Goal: Information Seeking & Learning: Learn about a topic

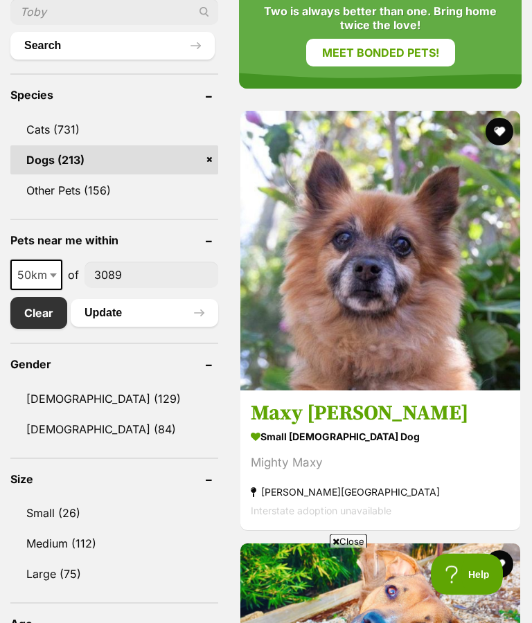
scroll to position [643, 0]
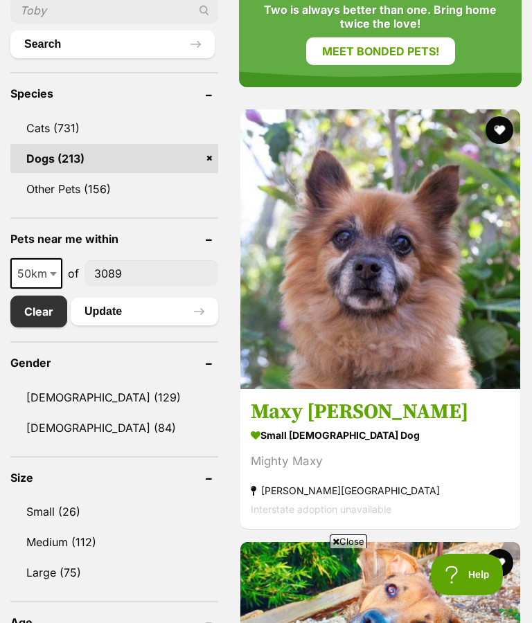
click at [51, 276] on span at bounding box center [55, 273] width 14 height 30
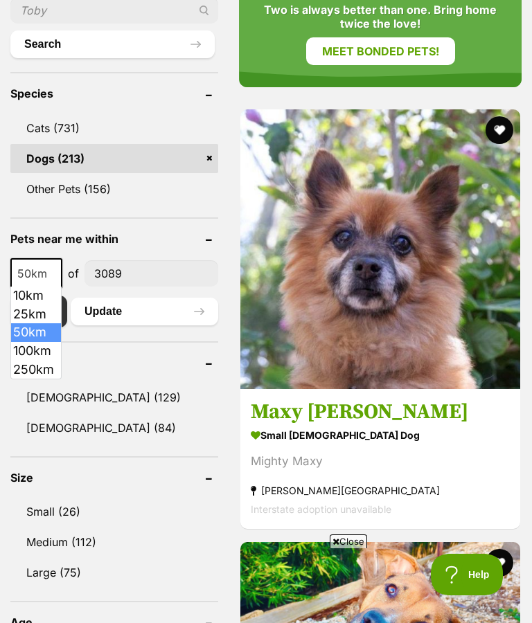
select select "25"
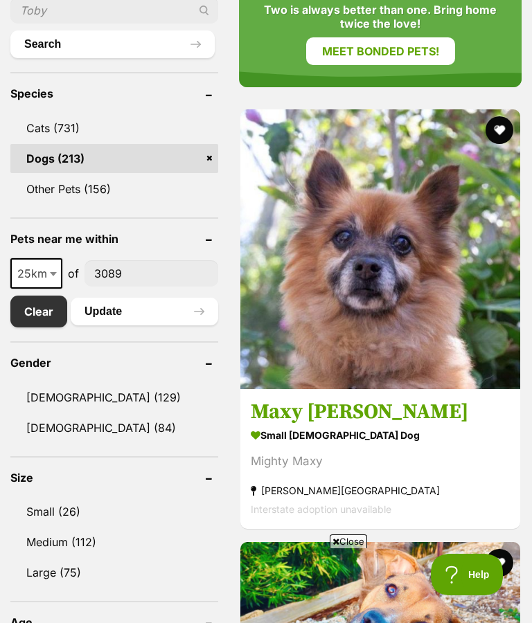
click at [148, 316] on button "Update" at bounding box center [144, 312] width 147 height 28
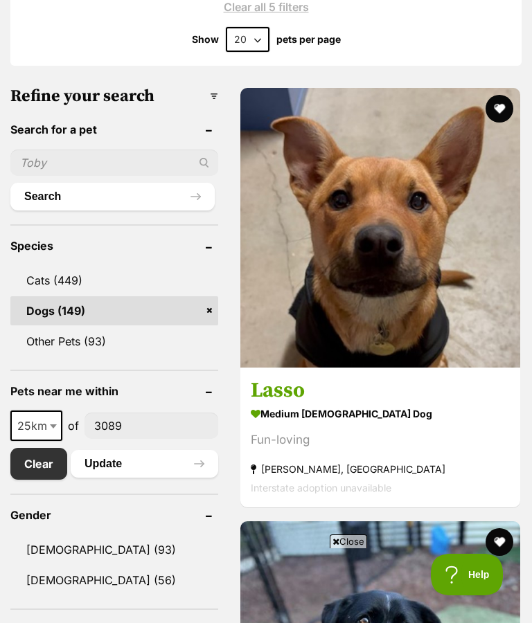
click at [388, 368] on img at bounding box center [380, 228] width 280 height 280
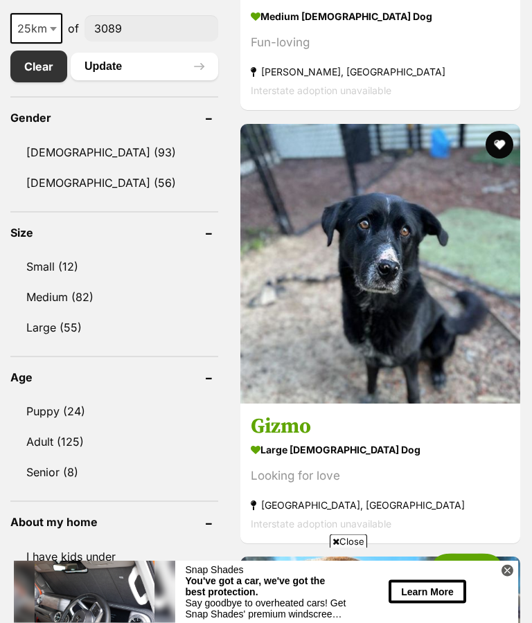
scroll to position [889, 0]
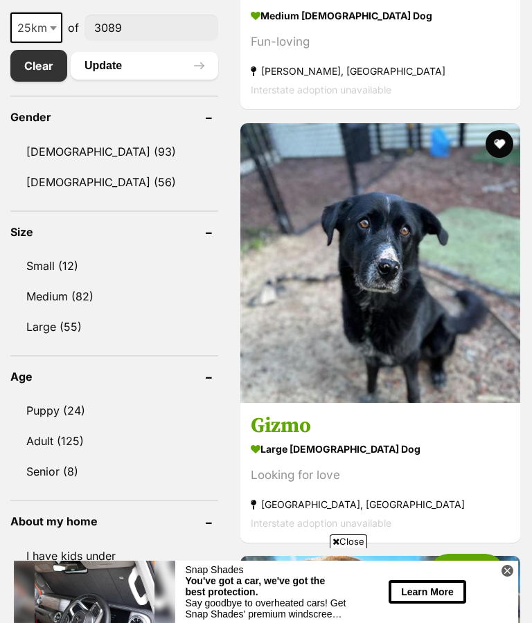
click at [506, 573] on icon at bounding box center [507, 570] width 5 height 5
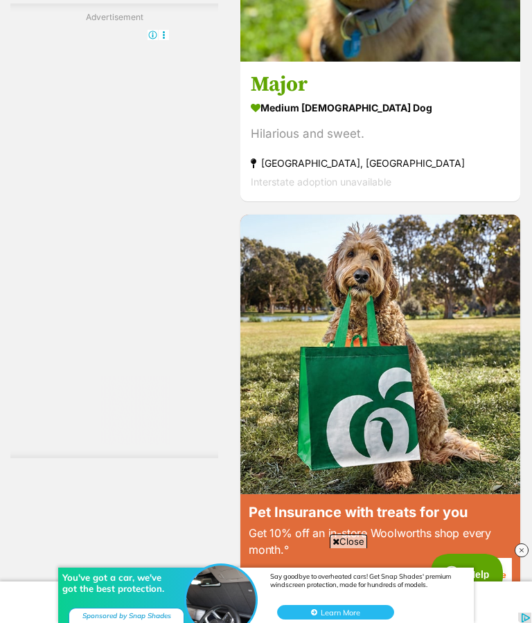
scroll to position [0, 0]
click at [524, 557] on img at bounding box center [521, 550] width 14 height 14
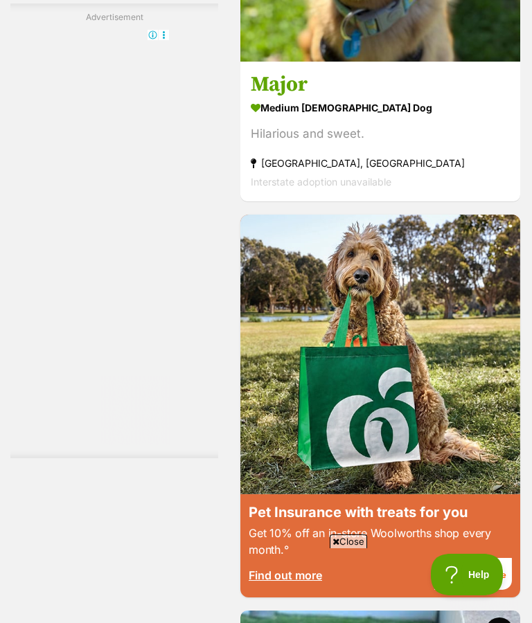
click at [329, 191] on section "medium male Dog Hilarious and sweet. Croydon North, VIC Interstate adoption una…" at bounding box center [380, 144] width 259 height 93
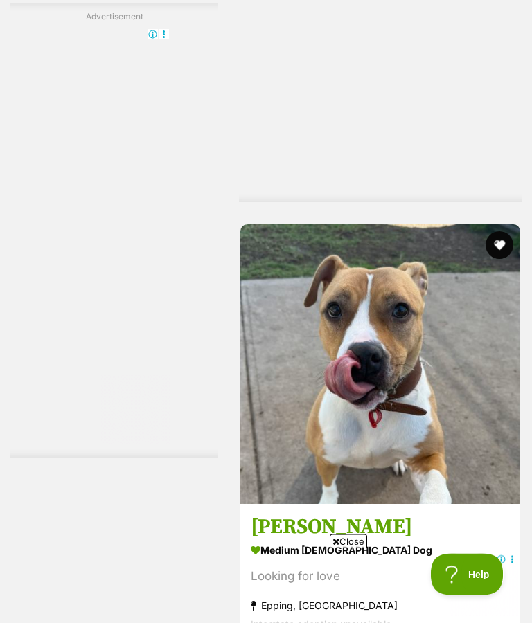
scroll to position [9427, 0]
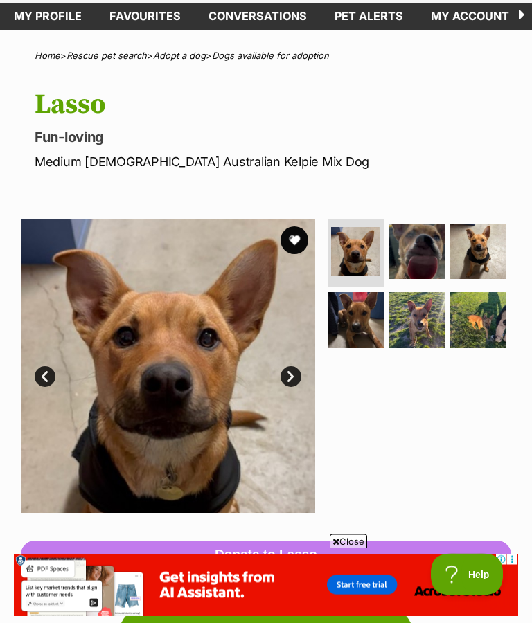
scroll to position [68, 0]
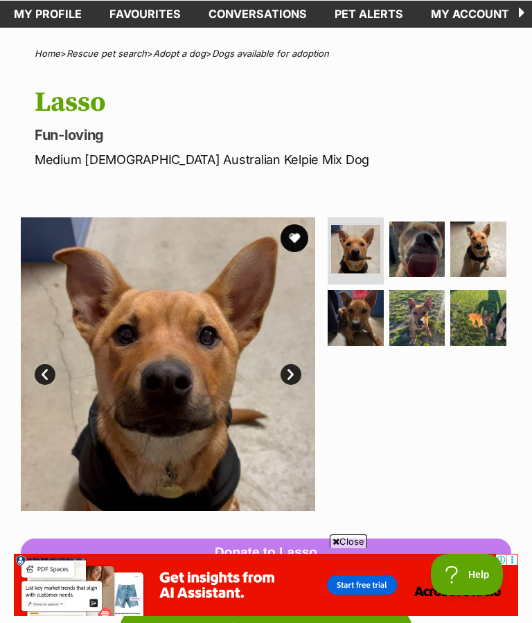
click at [420, 321] on img at bounding box center [417, 318] width 56 height 56
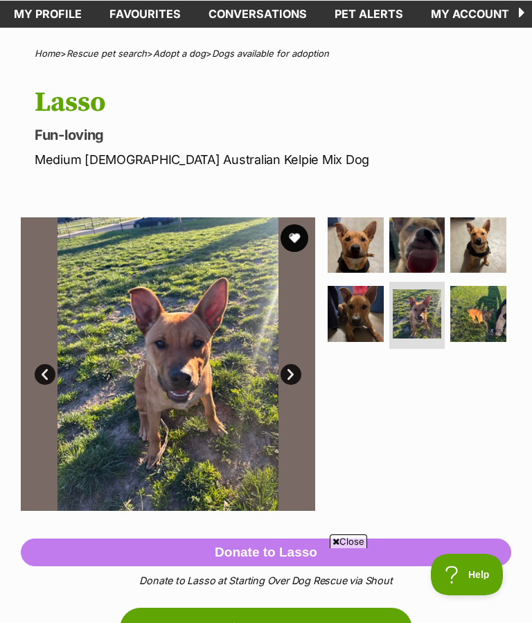
scroll to position [0, 0]
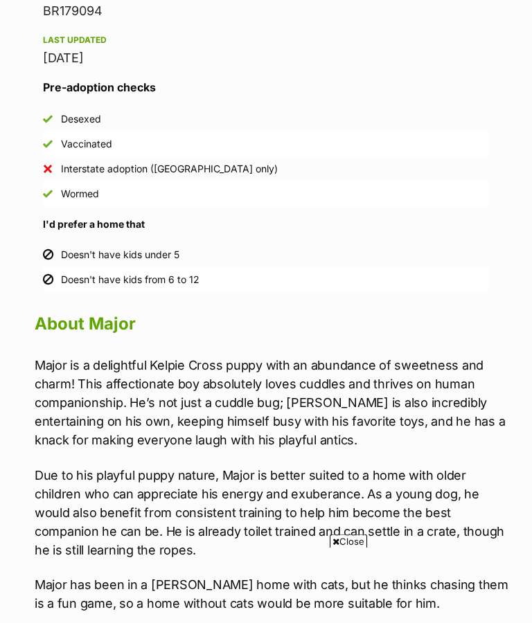
scroll to position [1098, 0]
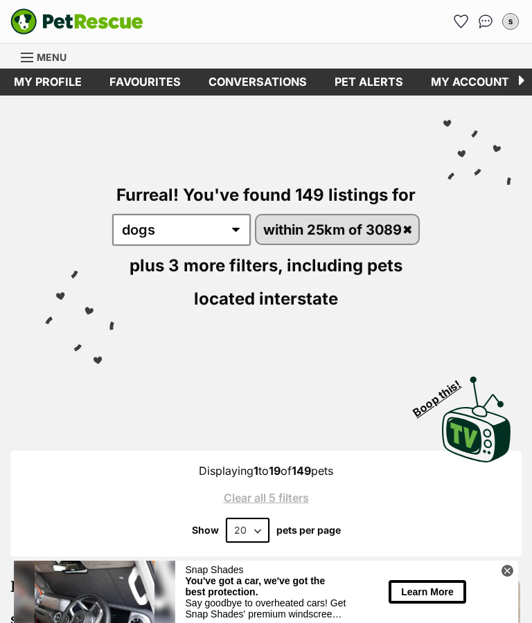
click at [508, 570] on icon at bounding box center [507, 570] width 5 height 5
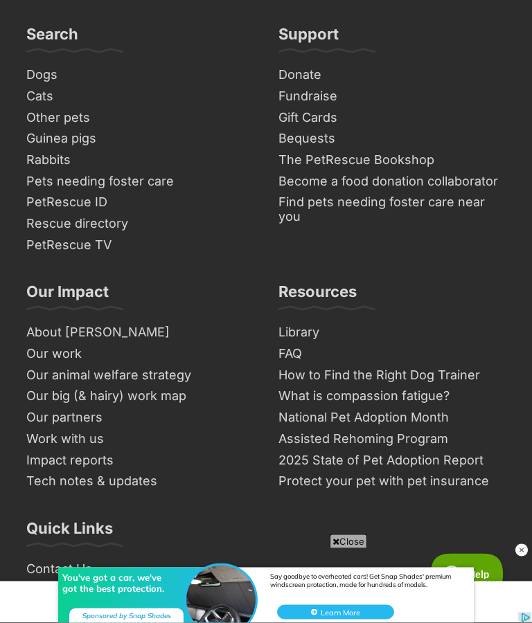
scroll to position [10437, 0]
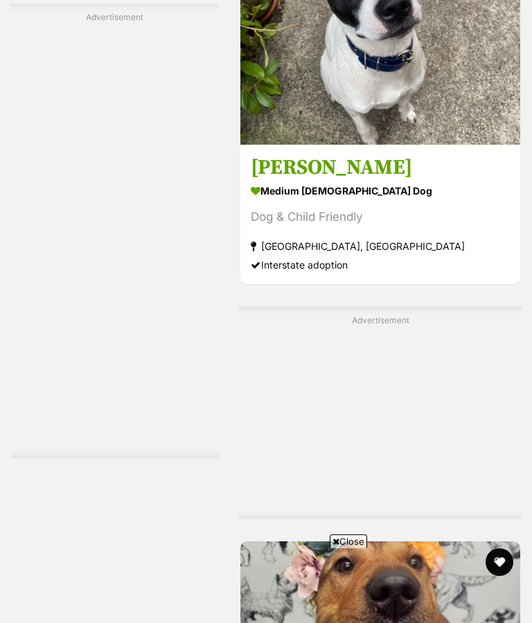
click at [408, 181] on h3 "[PERSON_NAME]" at bounding box center [380, 167] width 259 height 26
click at [298, 274] on section "medium male Dog Dog & Child Friendly Melbourne, VIC Interstate adoption" at bounding box center [380, 227] width 259 height 93
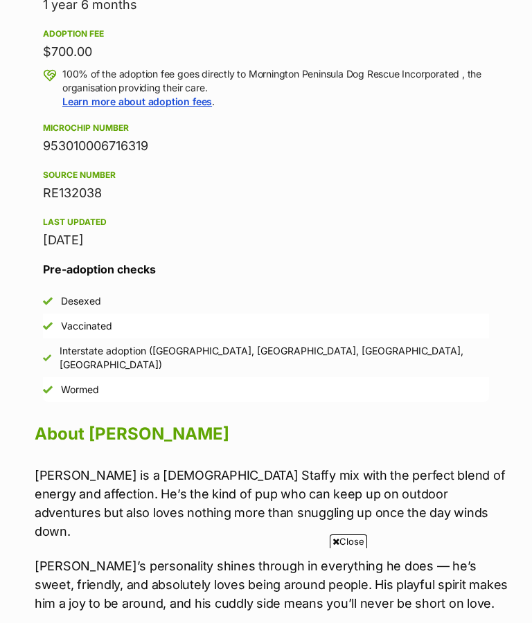
scroll to position [1052, 0]
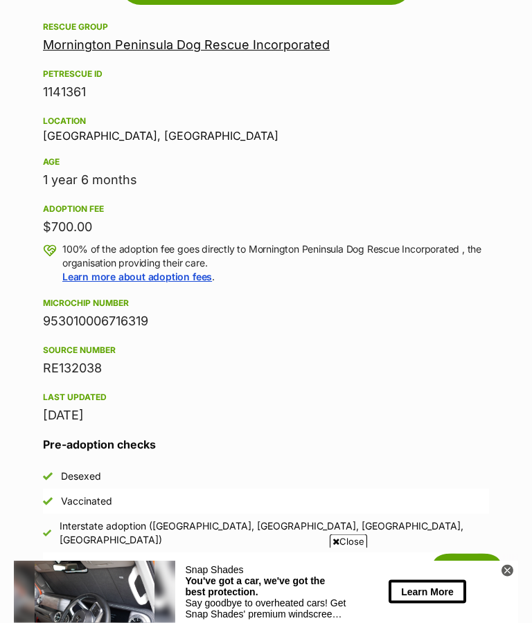
scroll to position [645, 0]
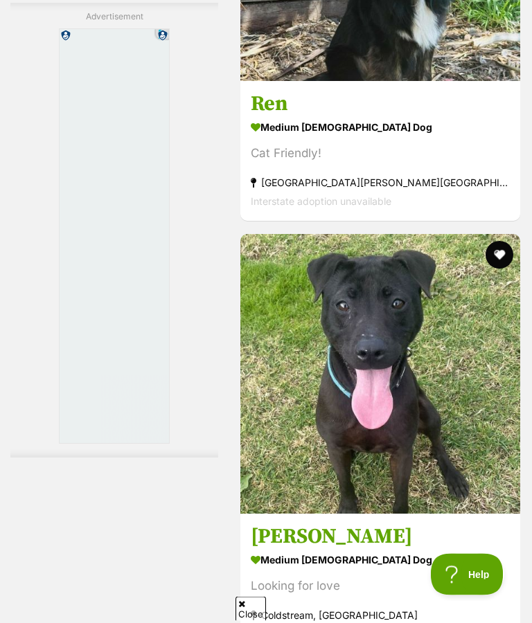
scroll to position [5525, 0]
click at [323, 137] on strong "medium [DEMOGRAPHIC_DATA] Dog" at bounding box center [380, 127] width 259 height 20
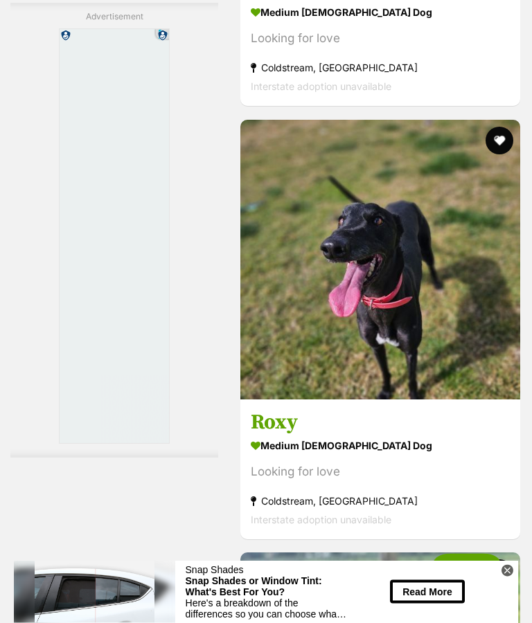
scroll to position [7082, 0]
click at [502, 568] on button "Help" at bounding box center [467, 575] width 72 height 42
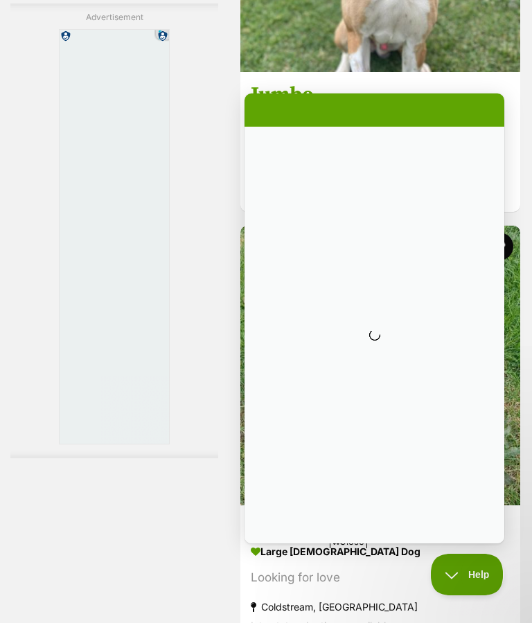
scroll to position [0, 0]
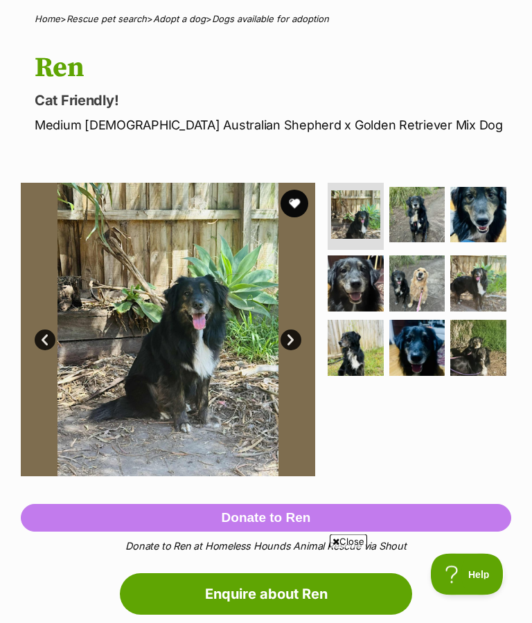
scroll to position [75, 0]
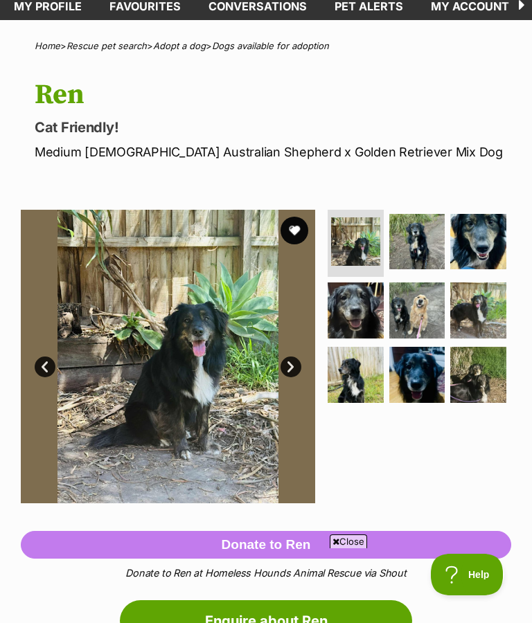
click at [420, 249] on img at bounding box center [417, 242] width 56 height 56
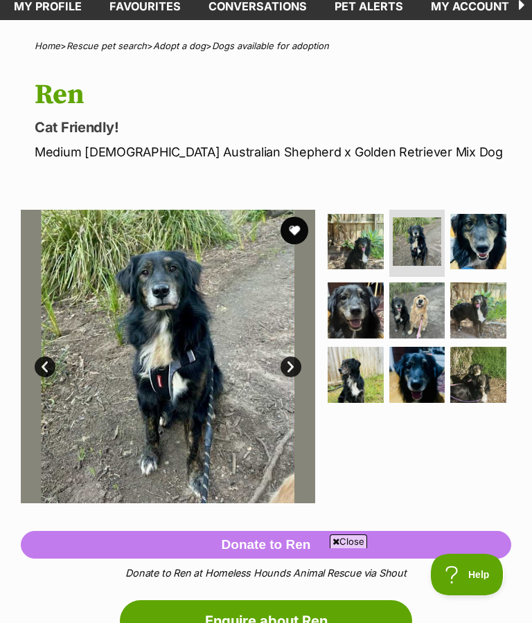
scroll to position [0, 0]
click at [471, 368] on img at bounding box center [478, 375] width 56 height 56
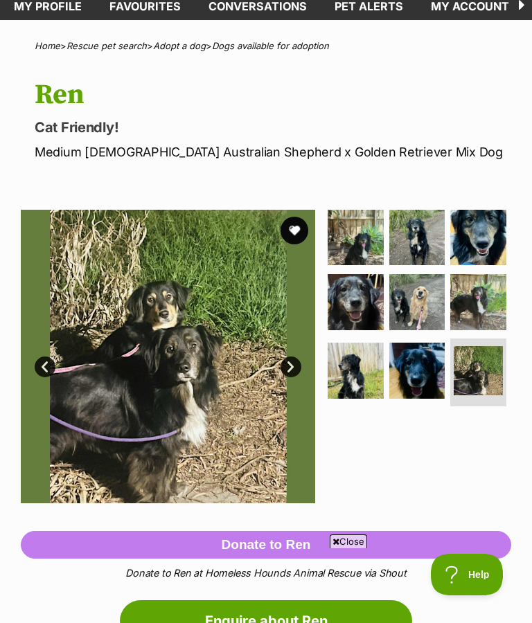
click at [468, 306] on img at bounding box center [478, 302] width 56 height 56
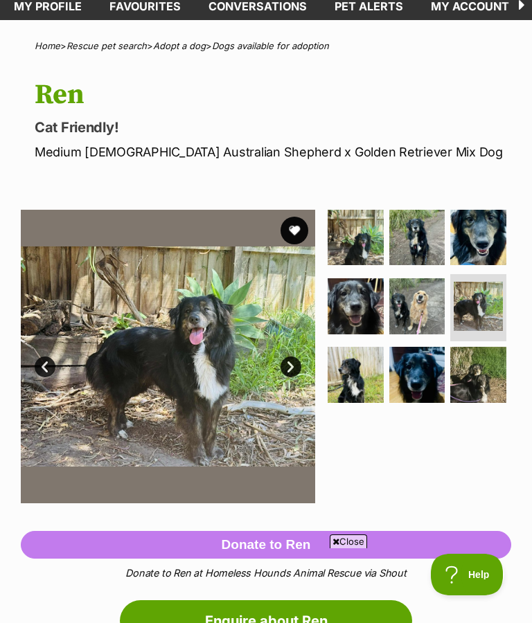
click at [407, 315] on img at bounding box center [417, 306] width 56 height 56
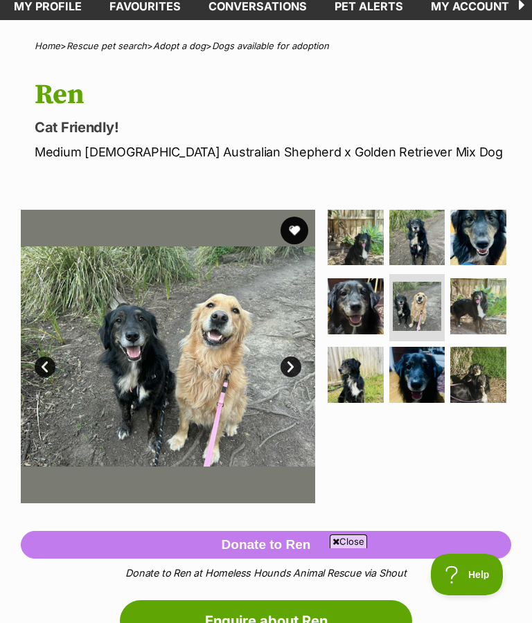
click at [357, 314] on img at bounding box center [355, 306] width 56 height 56
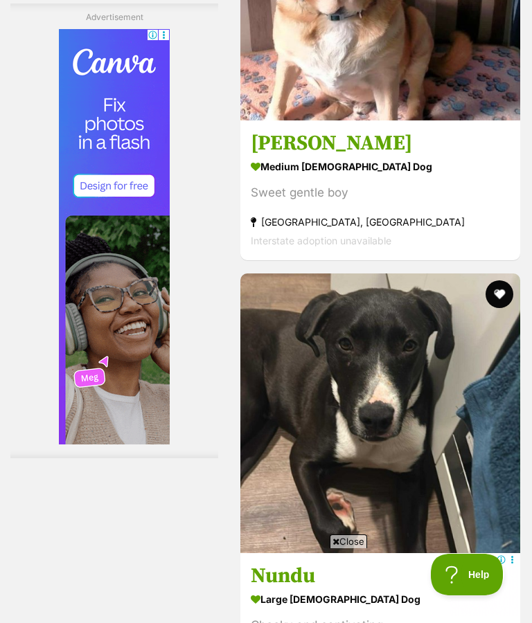
click at [278, 260] on link "[PERSON_NAME] medium [DEMOGRAPHIC_DATA] Dog Sweet gentle boy [GEOGRAPHIC_DATA],…" at bounding box center [380, 190] width 280 height 141
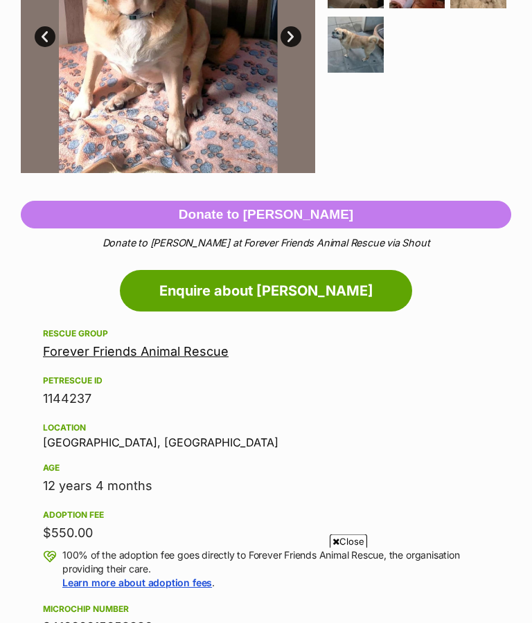
scroll to position [137, 0]
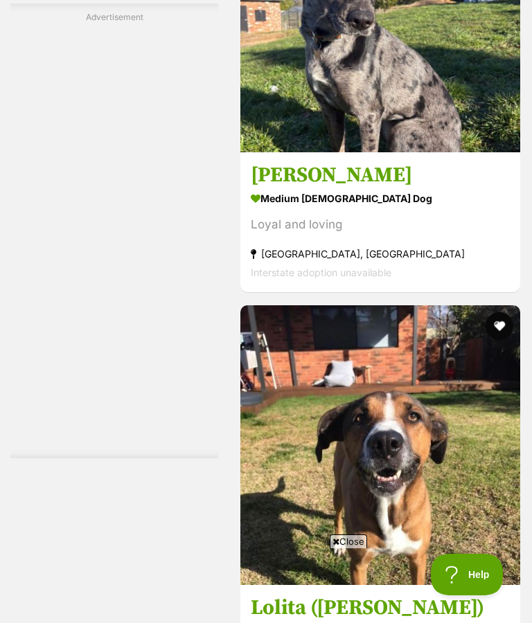
scroll to position [7643, 0]
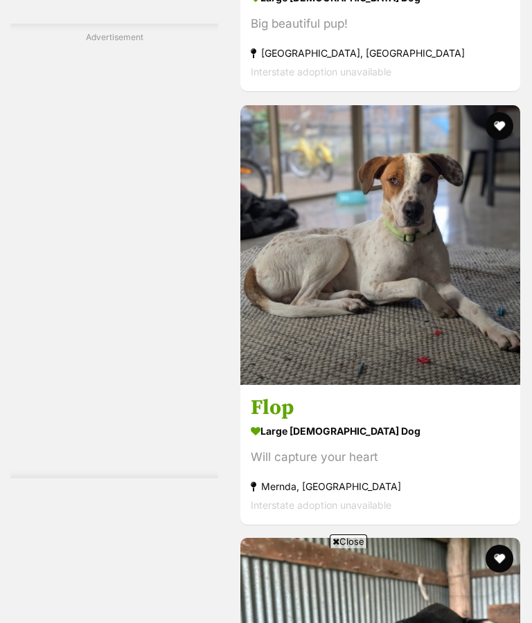
scroll to position [3198, 0]
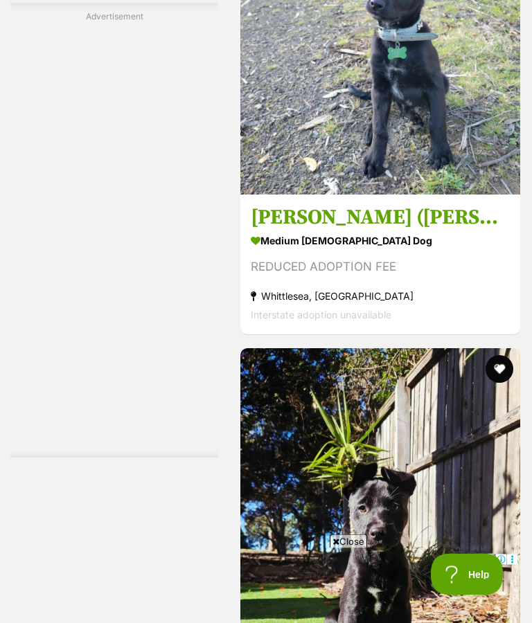
scroll to position [4375, 0]
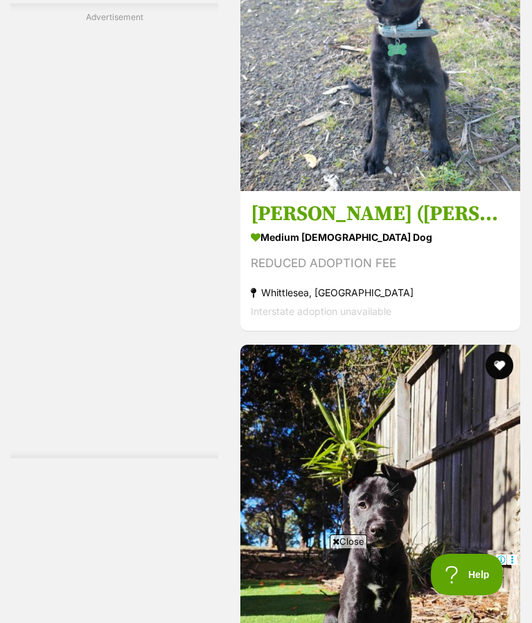
click at [426, 191] on img at bounding box center [380, 51] width 280 height 280
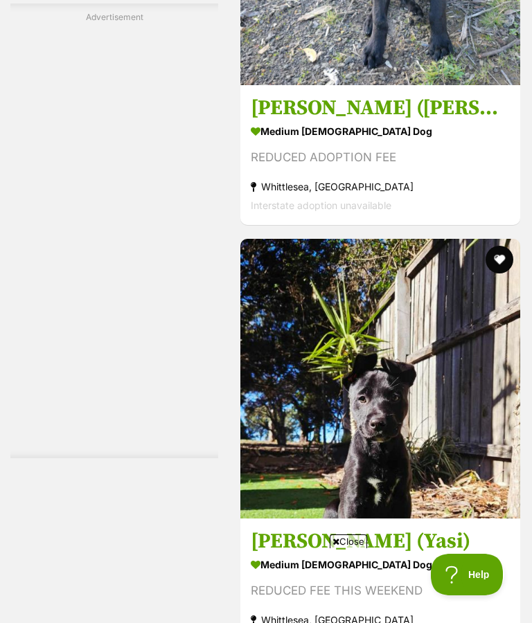
click at [314, 142] on strong "medium [DEMOGRAPHIC_DATA] Dog" at bounding box center [380, 132] width 259 height 20
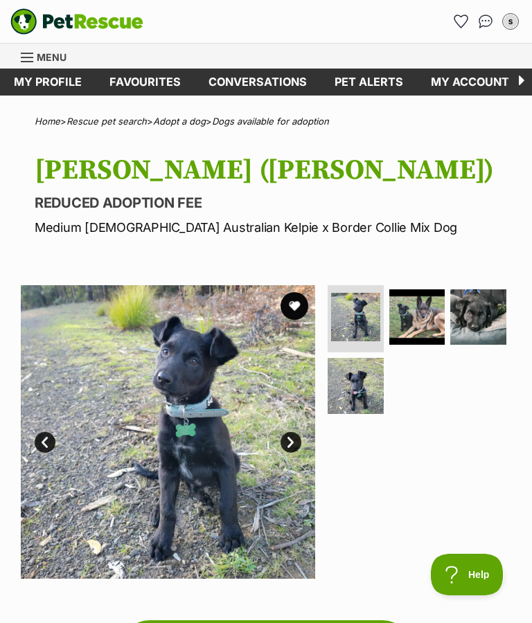
click at [411, 323] on img at bounding box center [417, 317] width 56 height 56
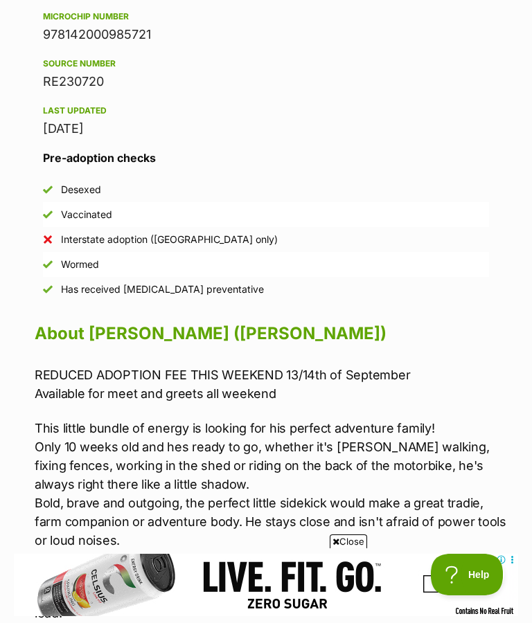
scroll to position [963, 0]
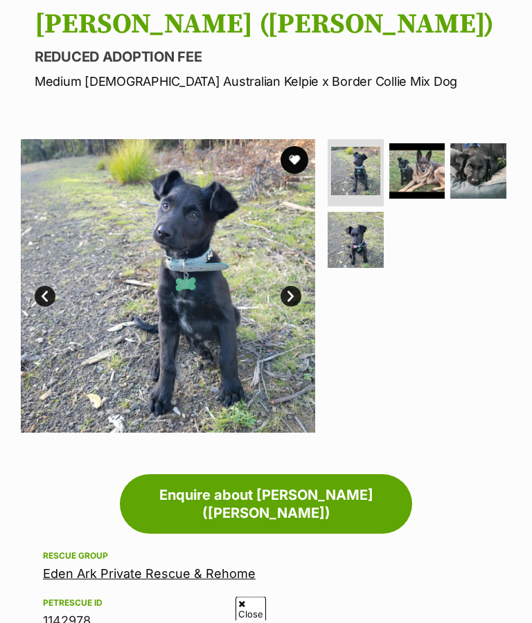
scroll to position [438, 0]
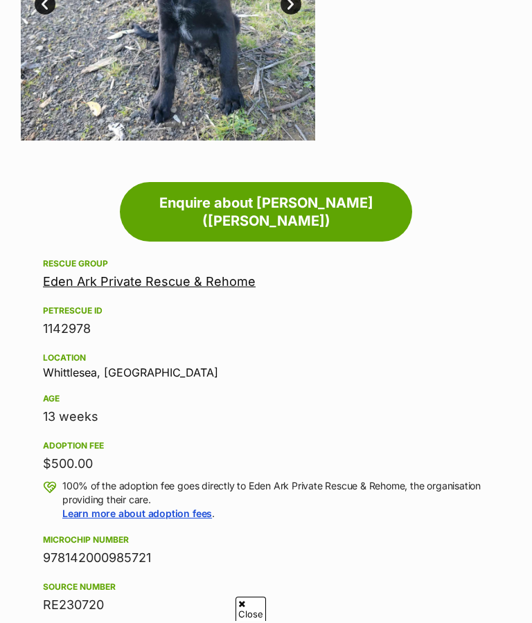
click at [170, 274] on link "Eden Ark Private Rescue & Rehome" at bounding box center [149, 281] width 213 height 15
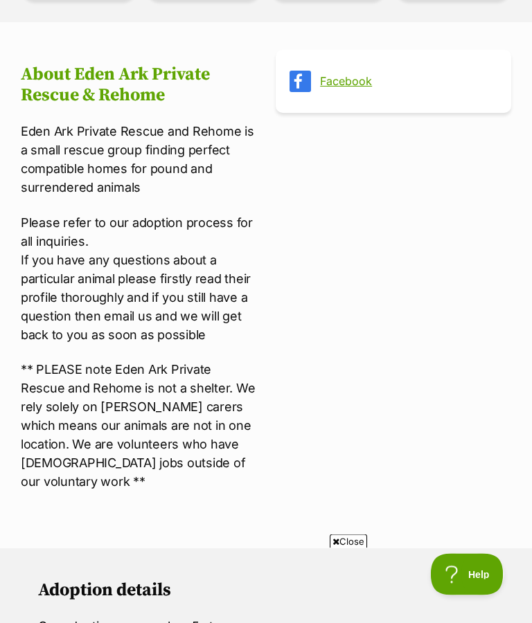
scroll to position [478, 0]
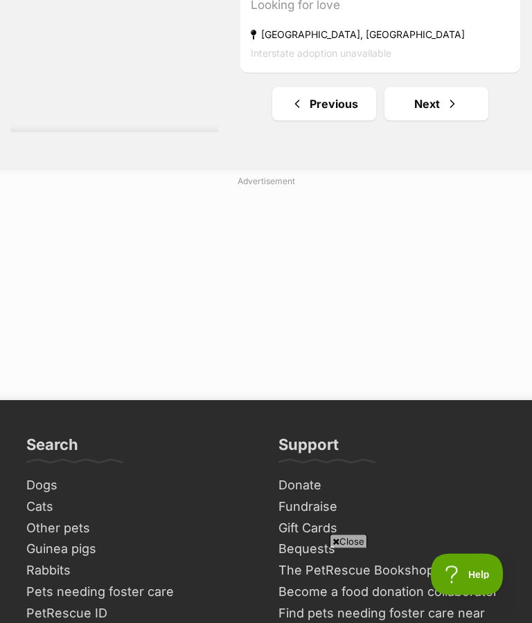
scroll to position [10041, 0]
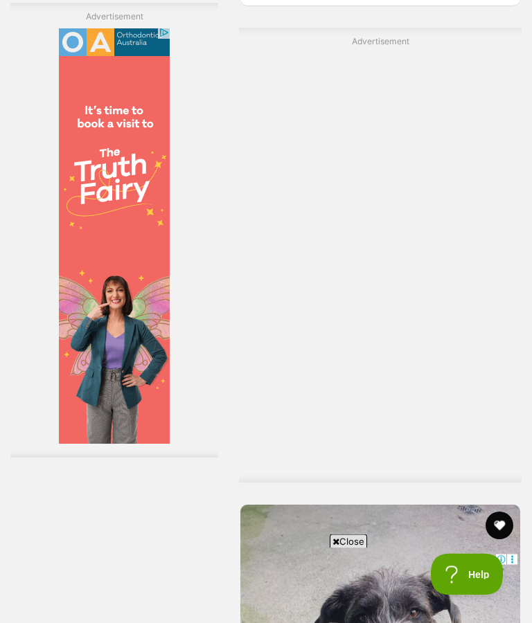
scroll to position [8812, 0]
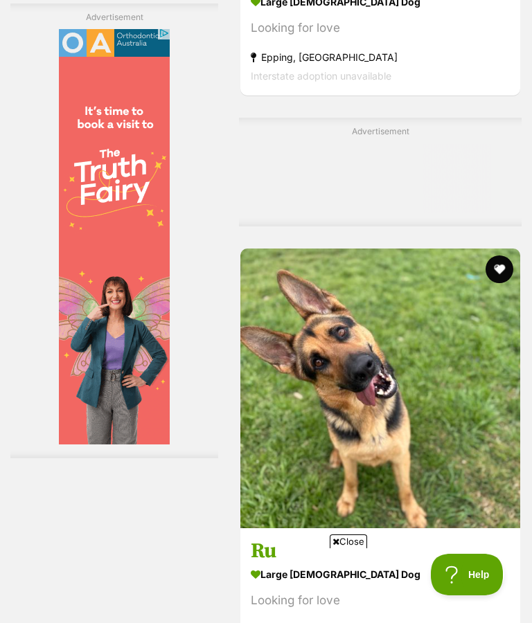
scroll to position [0, 0]
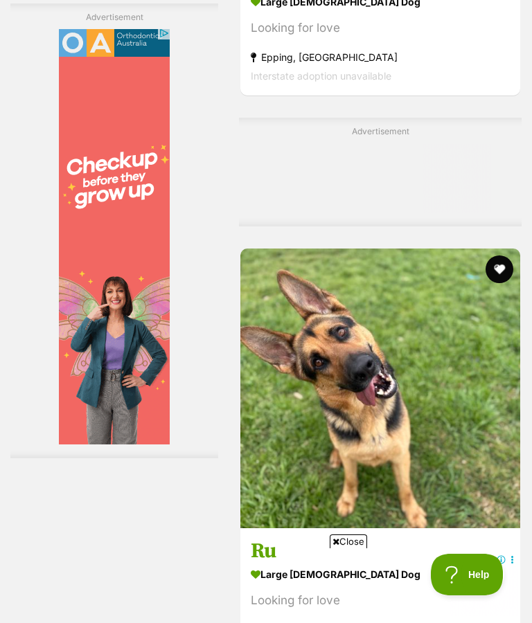
click at [392, 622] on div "Close" at bounding box center [266, 585] width 504 height 76
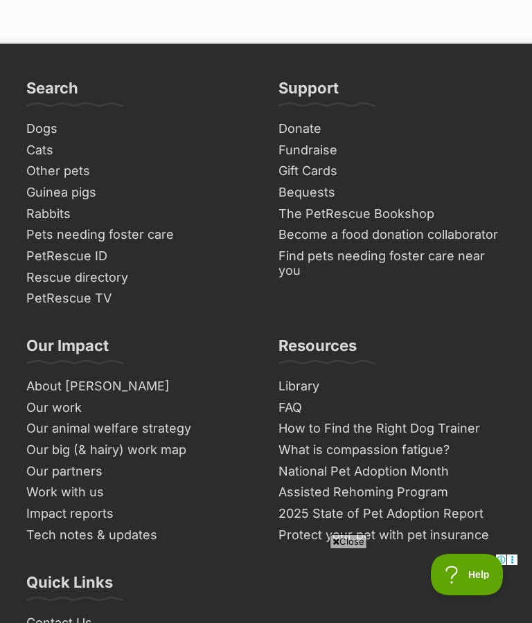
scroll to position [10462, 0]
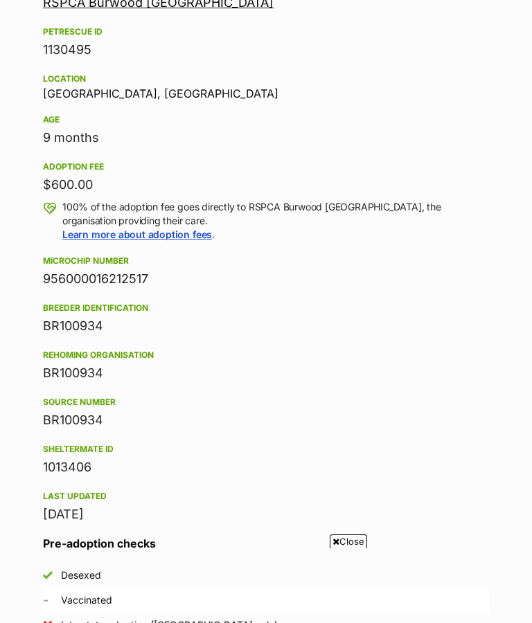
scroll to position [1630, 0]
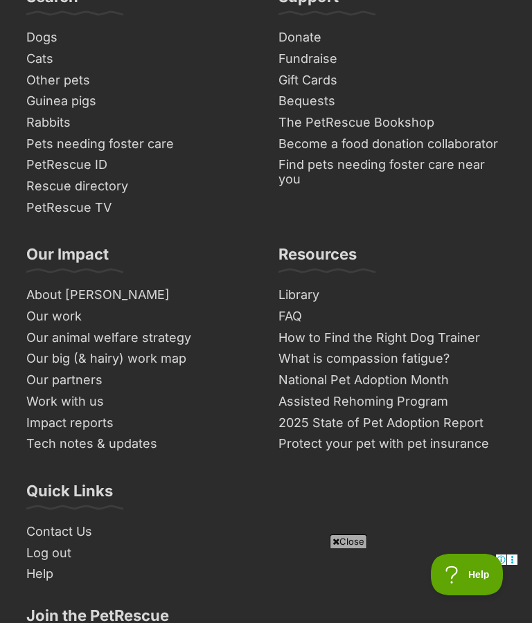
scroll to position [10431, 0]
